Goal: Task Accomplishment & Management: Manage account settings

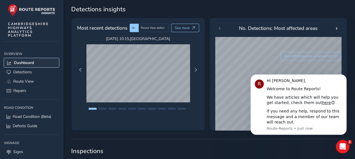
click at [27, 60] on span "Dashboard" at bounding box center [24, 62] width 20 height 5
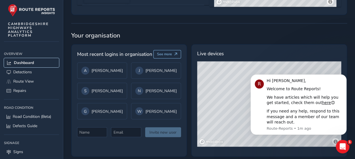
scroll to position [442, 0]
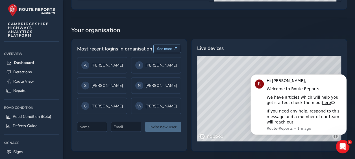
click at [336, 138] on html "R Hi [PERSON_NAME], Welcome to Route Reports! We have articles which will help …" at bounding box center [298, 104] width 113 height 69
drag, startPoint x: 233, startPoint y: 123, endPoint x: 205, endPoint y: 86, distance: 46.4
click at [205, 86] on div "© Mapbox © OpenStreetMap Improve this map © Maxar" at bounding box center [269, 99] width 145 height 86
click at [344, 77] on icon "Dismiss notification" at bounding box center [345, 76] width 3 height 3
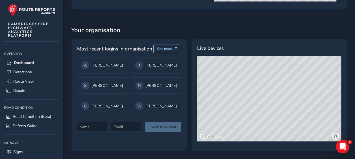
click at [197, 135] on div "© Mapbox © OpenStreetMap Improve this map © Maxar" at bounding box center [269, 99] width 145 height 86
click at [226, 82] on div "© Mapbox © OpenStreetMap Improve this map © Maxar" at bounding box center [269, 99] width 145 height 86
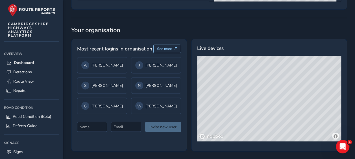
click at [226, 82] on div "© Mapbox © OpenStreetMap Improve this map © Maxar" at bounding box center [269, 99] width 145 height 86
drag, startPoint x: 224, startPoint y: 83, endPoint x: 250, endPoint y: 101, distance: 31.4
click at [250, 101] on div "© Mapbox © OpenStreetMap Improve this map © Maxar" at bounding box center [269, 99] width 145 height 86
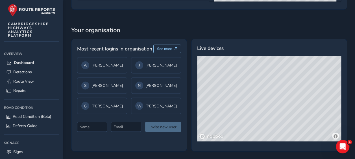
click at [250, 101] on div "© Mapbox © OpenStreetMap Improve this map © Maxar" at bounding box center [269, 99] width 145 height 86
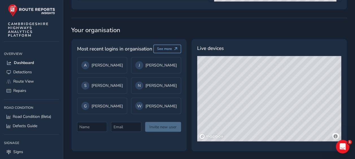
drag, startPoint x: 239, startPoint y: 99, endPoint x: 265, endPoint y: 94, distance: 26.2
click at [265, 94] on div "© Mapbox © OpenStreetMap Improve this map © Maxar" at bounding box center [269, 99] width 145 height 86
click at [264, 94] on div "© Mapbox © OpenStreetMap Improve this map © Maxar" at bounding box center [269, 99] width 145 height 86
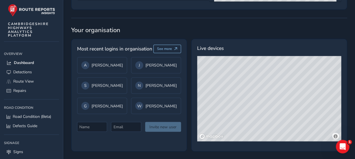
click at [264, 94] on div "© Mapbox © OpenStreetMap Improve this map © Maxar" at bounding box center [269, 99] width 145 height 86
drag, startPoint x: 259, startPoint y: 102, endPoint x: 263, endPoint y: 88, distance: 14.5
click at [263, 88] on div "© Mapbox © OpenStreetMap Improve this map © Maxar" at bounding box center [269, 99] width 145 height 86
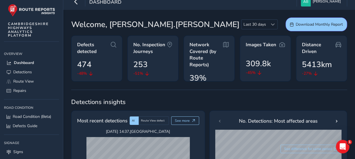
scroll to position [0, 0]
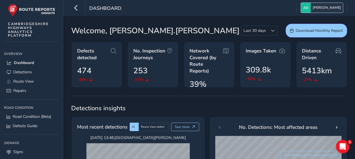
click at [325, 5] on span "[PERSON_NAME]" at bounding box center [327, 8] width 28 height 10
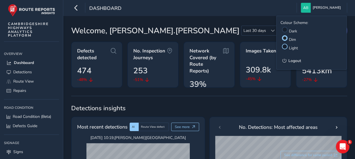
click at [285, 46] on div at bounding box center [285, 47] width 6 height 6
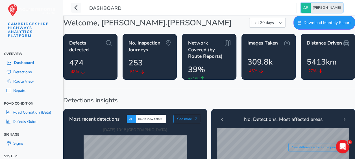
click at [311, 6] on img "button" at bounding box center [306, 8] width 10 height 10
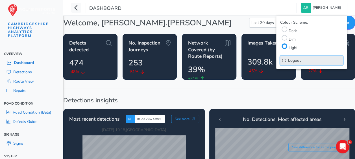
click at [294, 60] on span "Logout" at bounding box center [294, 60] width 13 height 5
